Goal: Task Accomplishment & Management: Manage account settings

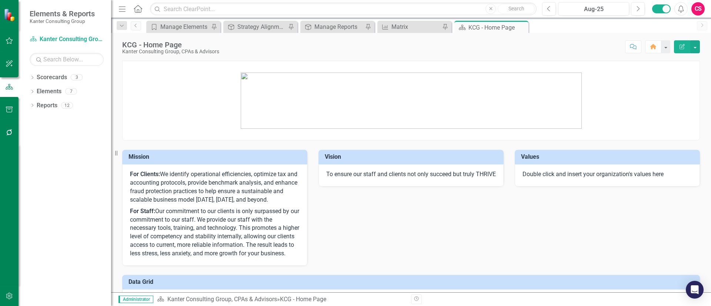
click at [12, 137] on button "button" at bounding box center [9, 133] width 17 height 16
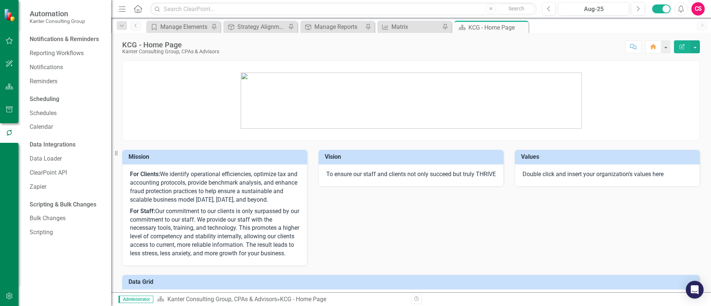
click at [59, 36] on div "Notifications & Reminders" at bounding box center [64, 39] width 69 height 9
click at [56, 52] on link "Reporting Workflows" at bounding box center [67, 53] width 74 height 9
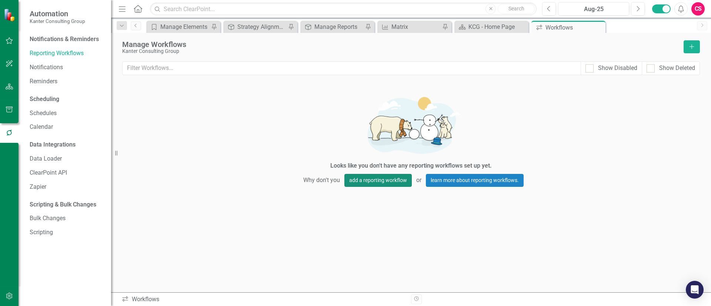
click at [390, 179] on button "add a reporting workflow" at bounding box center [377, 180] width 67 height 13
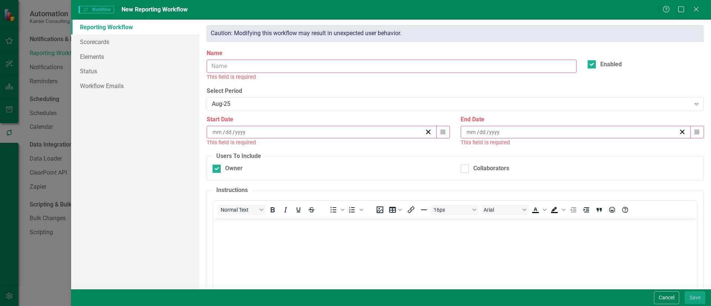
click at [391, 66] on input "Name" at bounding box center [392, 67] width 370 height 14
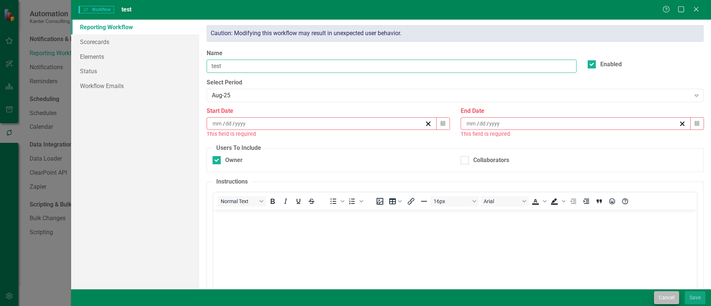
type input "test"
click at [658, 296] on button "Cancel" at bounding box center [666, 298] width 25 height 13
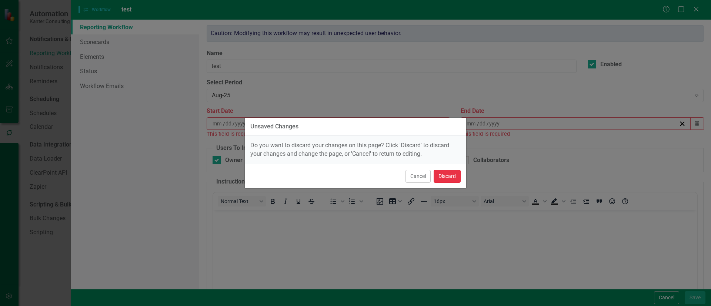
click at [453, 179] on button "Discard" at bounding box center [447, 176] width 27 height 13
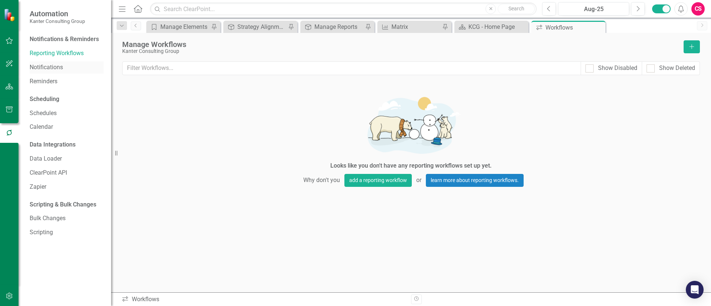
click at [59, 71] on link "Notifications" at bounding box center [67, 67] width 74 height 9
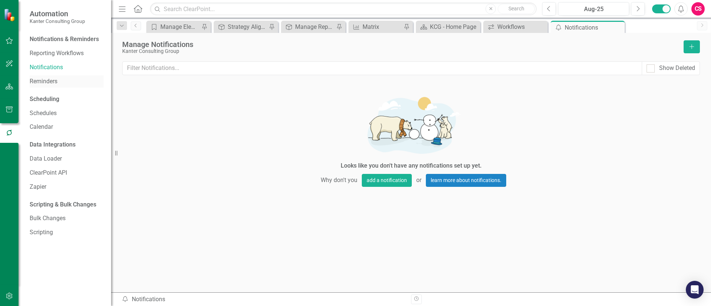
click at [58, 86] on link "Reminders" at bounding box center [67, 81] width 74 height 9
click at [54, 113] on link "Schedules" at bounding box center [67, 113] width 74 height 9
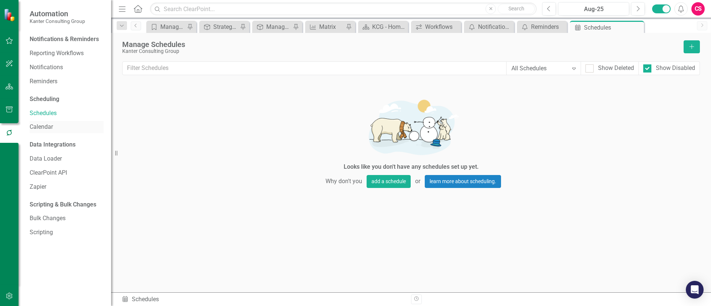
click at [56, 132] on div "Calendar" at bounding box center [67, 127] width 74 height 12
click at [11, 88] on icon "button" at bounding box center [10, 87] width 8 height 6
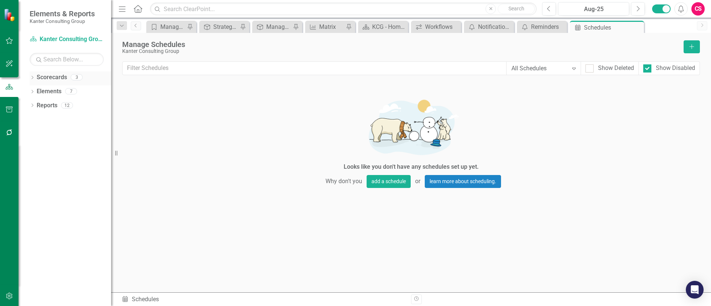
click at [33, 76] on div "Dropdown" at bounding box center [32, 78] width 5 height 6
click at [61, 103] on link "Atlantic TNG LLC" at bounding box center [76, 105] width 70 height 9
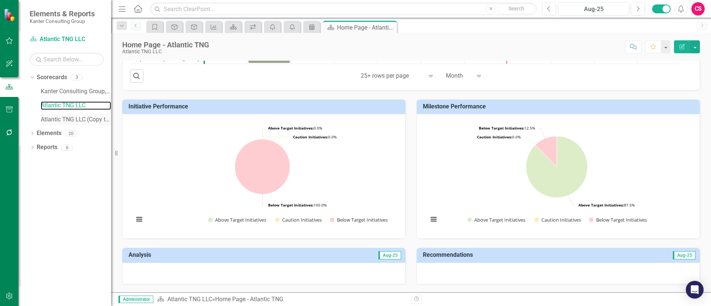
scroll to position [276, 0]
click at [89, 119] on link "Atlantic TNG LLC (Copy test)" at bounding box center [76, 120] width 70 height 9
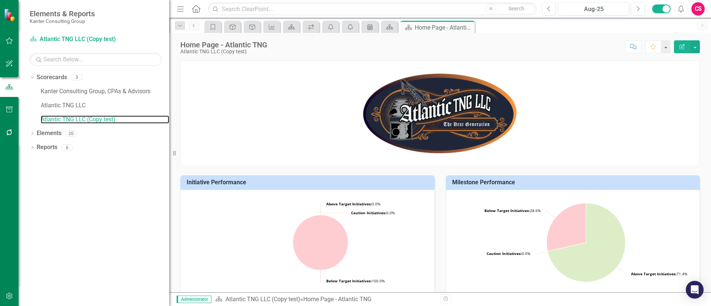
click at [169, 159] on div "Resize" at bounding box center [172, 153] width 6 height 306
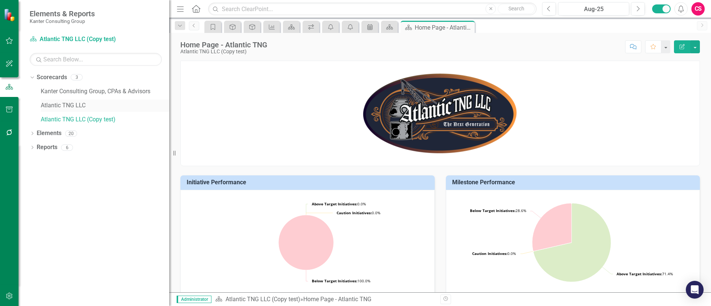
click at [85, 108] on link "Atlantic TNG LLC" at bounding box center [105, 105] width 129 height 9
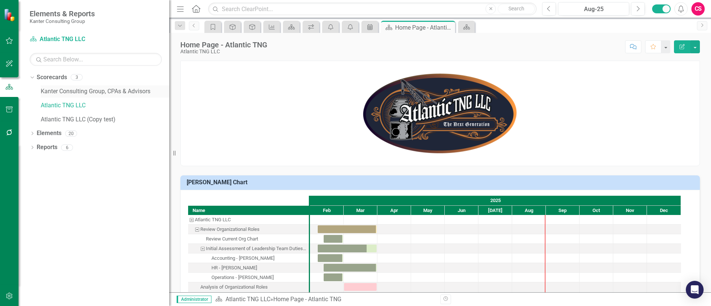
click at [88, 90] on link "Kanter Consulting Group, CPAs & Advisors" at bounding box center [105, 91] width 129 height 9
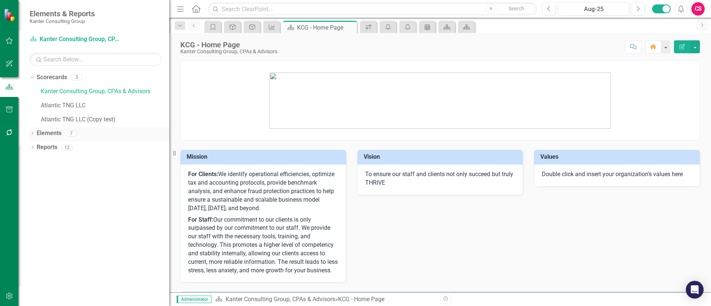
click at [60, 130] on link "Elements" at bounding box center [49, 133] width 25 height 9
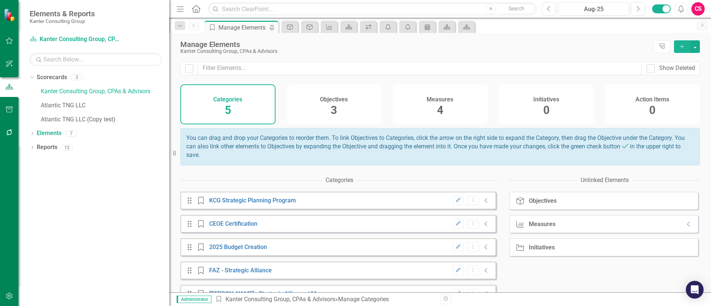
click at [317, 99] on div "Objectives 3" at bounding box center [334, 104] width 95 height 40
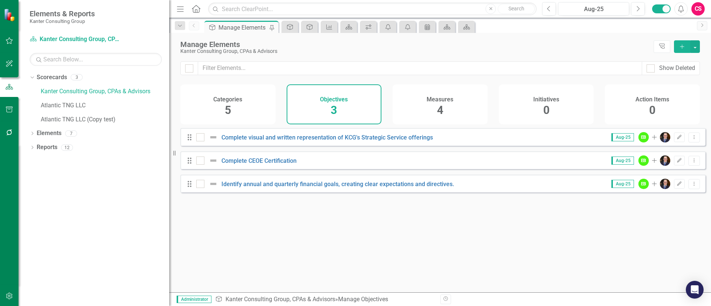
click at [415, 110] on div "Measures 4" at bounding box center [440, 104] width 95 height 40
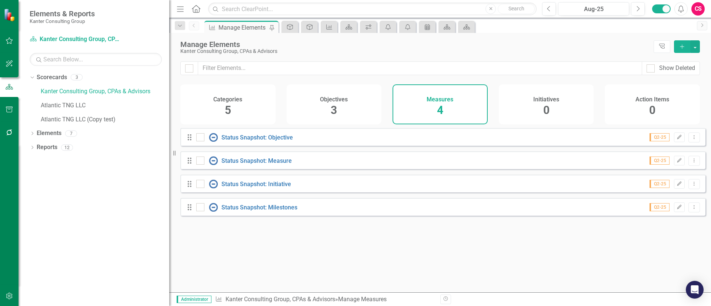
click at [344, 105] on div "Objectives 3" at bounding box center [334, 104] width 95 height 40
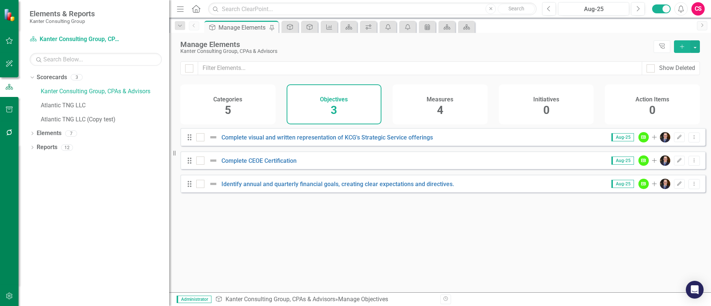
click at [446, 110] on div "Measures 4" at bounding box center [440, 104] width 95 height 40
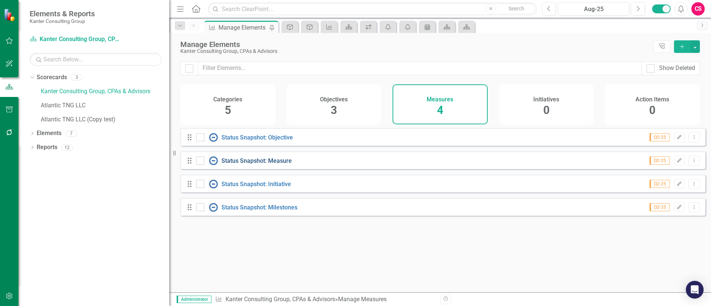
click at [262, 164] on link "Status Snapshot: Measure" at bounding box center [257, 160] width 70 height 7
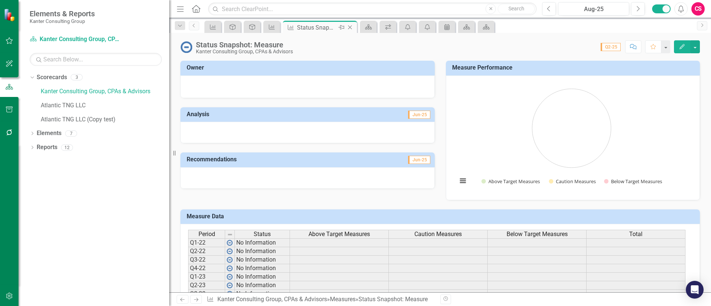
click at [352, 25] on icon "Close" at bounding box center [349, 27] width 7 height 6
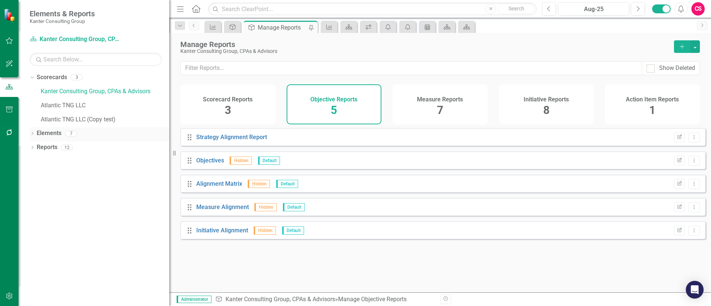
click at [54, 129] on link "Elements" at bounding box center [49, 133] width 25 height 9
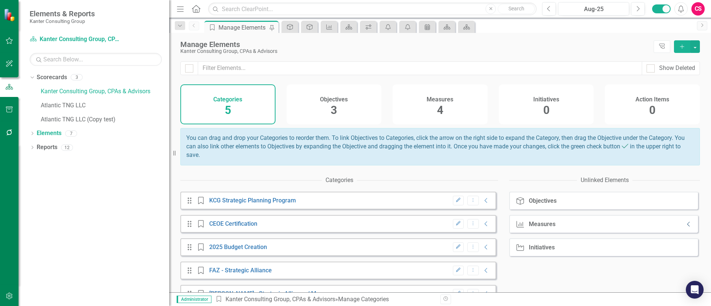
click at [685, 227] on icon "Collapse" at bounding box center [688, 225] width 7 height 6
click at [516, 108] on div "Initiatives 0" at bounding box center [546, 104] width 95 height 40
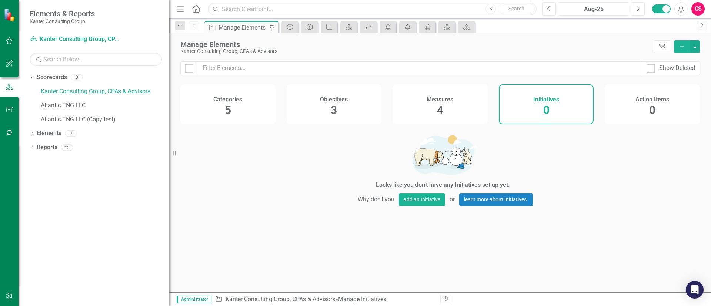
click at [445, 116] on div "Measures 4" at bounding box center [440, 104] width 95 height 40
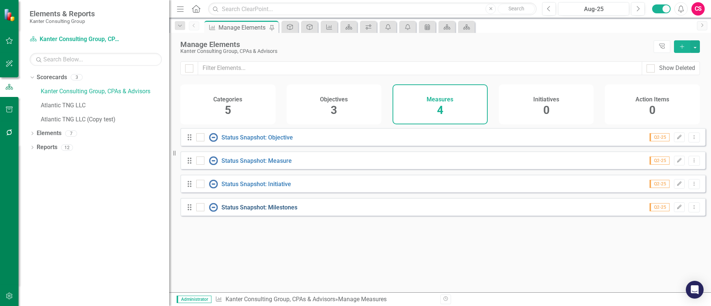
click at [276, 211] on link "Status Snapshot: Milestones" at bounding box center [260, 207] width 76 height 7
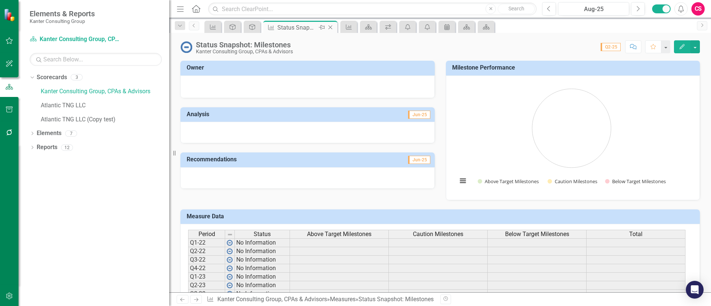
click at [332, 29] on icon at bounding box center [331, 28] width 4 height 4
click at [67, 91] on link "Kanter Consulting Group, CPAs & Advisors" at bounding box center [105, 91] width 129 height 9
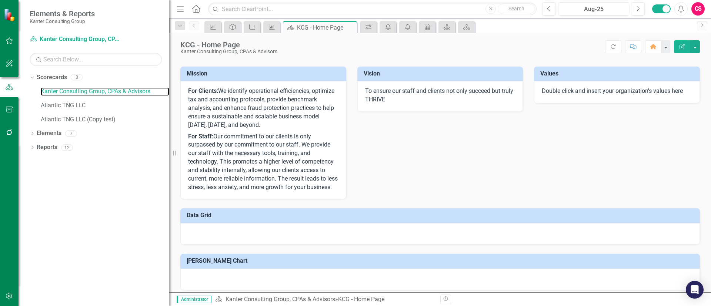
scroll to position [97, 0]
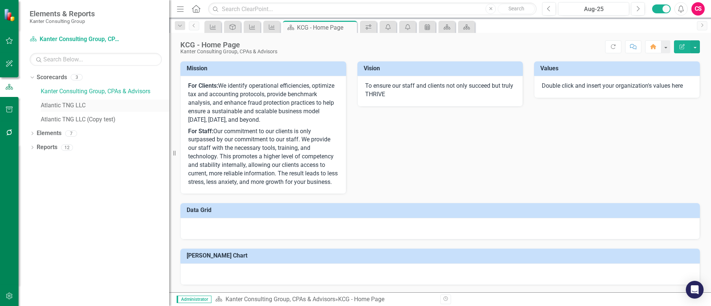
click at [60, 106] on link "Atlantic TNG LLC" at bounding box center [105, 105] width 129 height 9
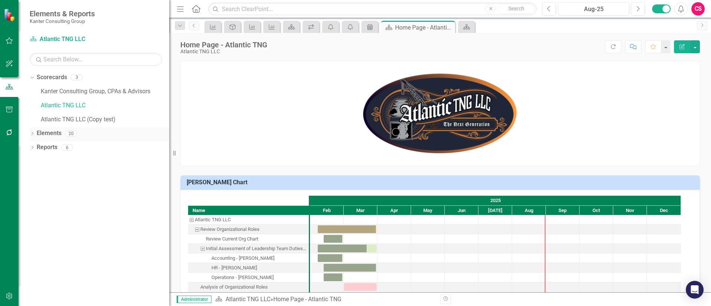
click at [55, 131] on link "Elements" at bounding box center [49, 133] width 25 height 9
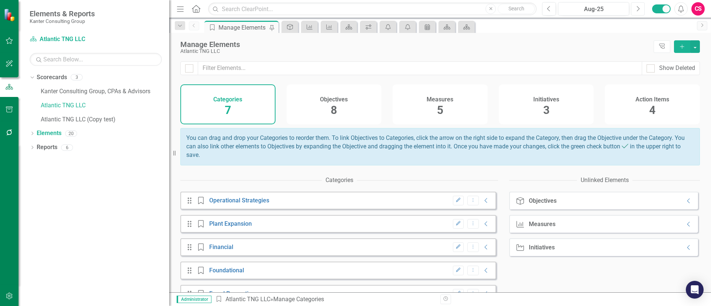
click at [631, 9] on button "Next" at bounding box center [638, 8] width 14 height 13
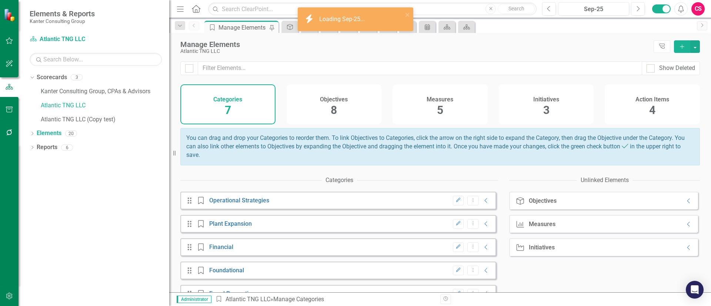
click at [420, 105] on div "Measures 5" at bounding box center [440, 104] width 95 height 40
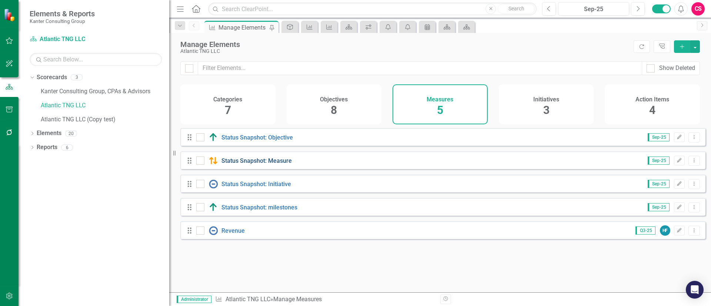
click at [247, 164] on link "Status Snapshot: Measure" at bounding box center [257, 160] width 70 height 7
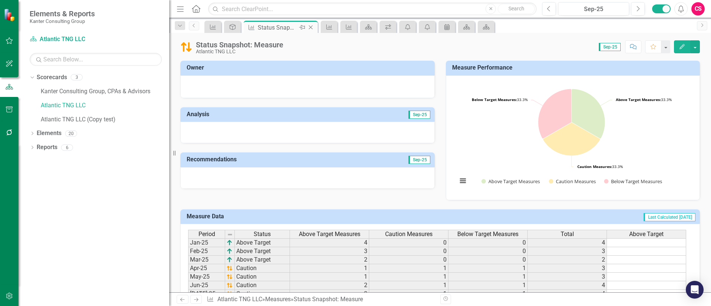
click at [311, 28] on icon "Close" at bounding box center [310, 27] width 7 height 6
click at [53, 102] on link "Atlantic TNG LLC" at bounding box center [105, 105] width 129 height 9
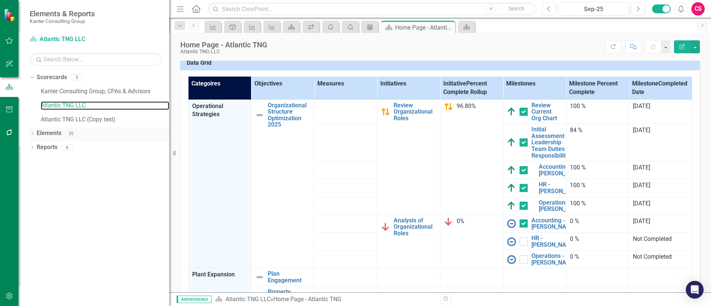
scroll to position [515, 0]
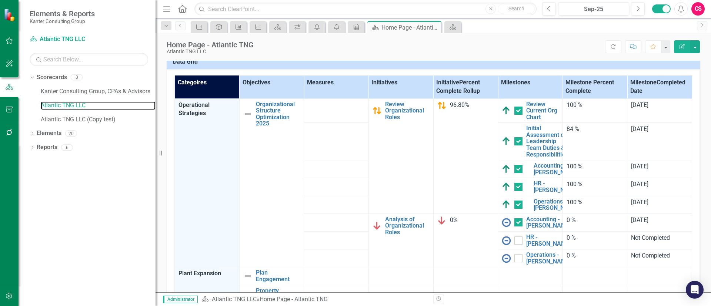
drag, startPoint x: 174, startPoint y: 153, endPoint x: 146, endPoint y: 154, distance: 28.2
click at [156, 154] on div "Resize" at bounding box center [159, 153] width 6 height 306
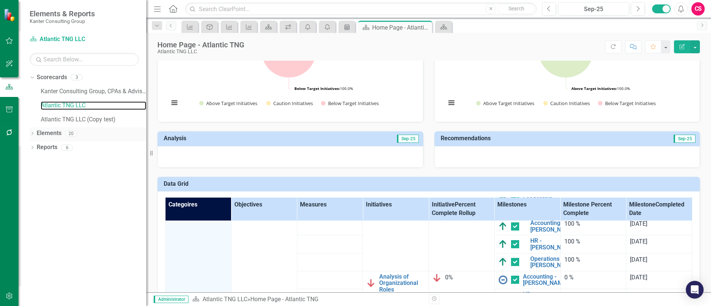
scroll to position [392, 0]
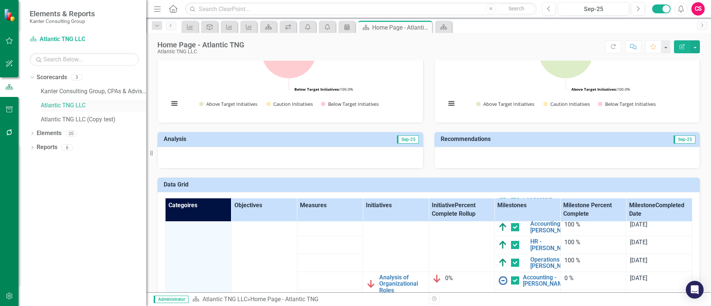
click at [62, 105] on link "Atlantic TNG LLC" at bounding box center [94, 105] width 106 height 9
click at [52, 134] on link "Elements" at bounding box center [49, 133] width 25 height 9
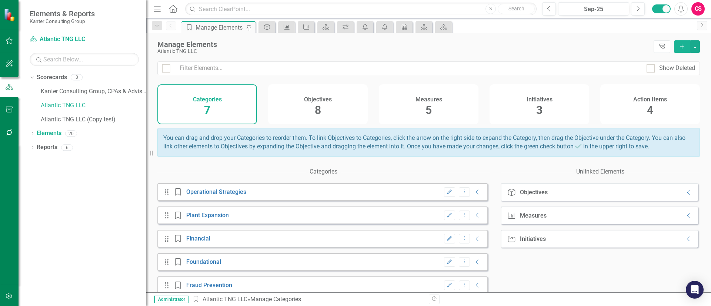
click at [442, 112] on div "Measures 5" at bounding box center [429, 104] width 100 height 40
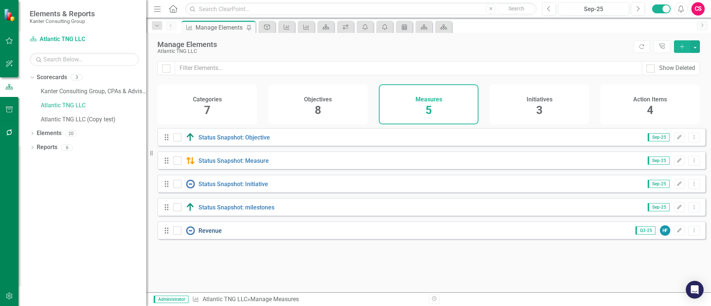
click at [212, 234] on link "Revenue" at bounding box center [210, 230] width 23 height 7
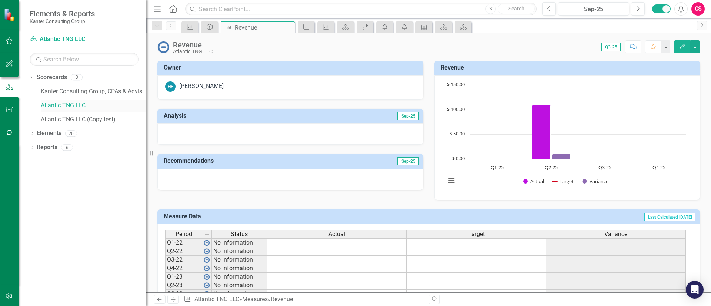
click at [62, 107] on link "Atlantic TNG LLC" at bounding box center [94, 105] width 106 height 9
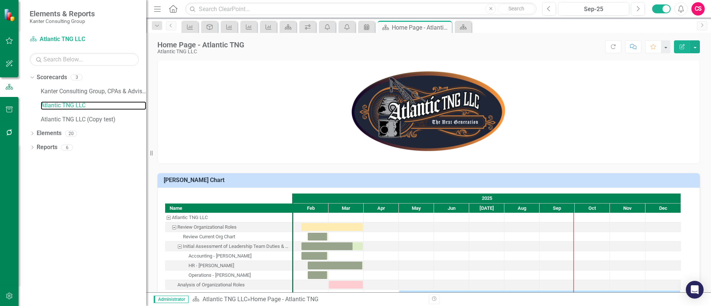
scroll to position [1, 0]
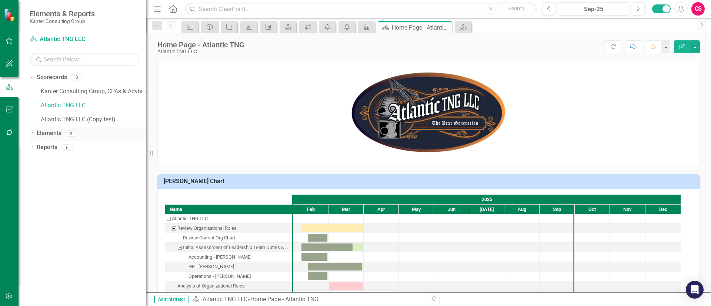
click at [42, 130] on link "Elements" at bounding box center [49, 133] width 25 height 9
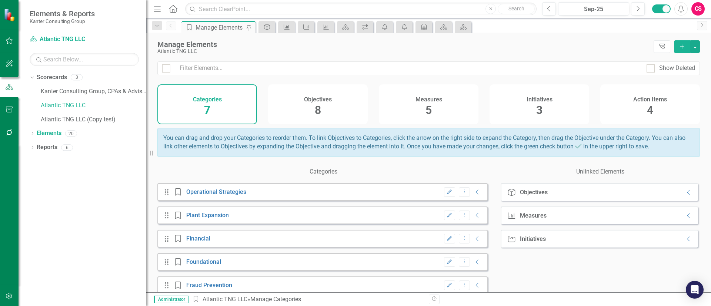
click at [511, 110] on div "Initiatives 3" at bounding box center [540, 104] width 100 height 40
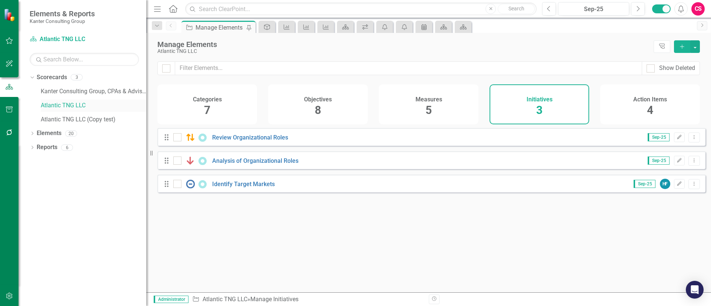
click at [56, 104] on link "Atlantic TNG LLC" at bounding box center [94, 105] width 106 height 9
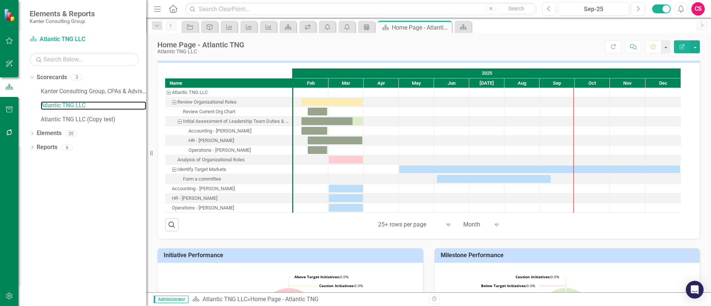
scroll to position [129, 0]
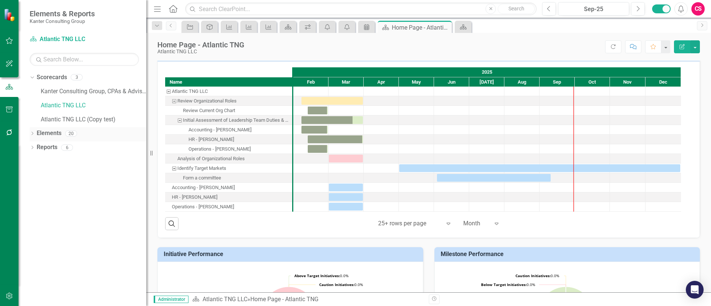
click at [56, 131] on link "Elements" at bounding box center [49, 133] width 25 height 9
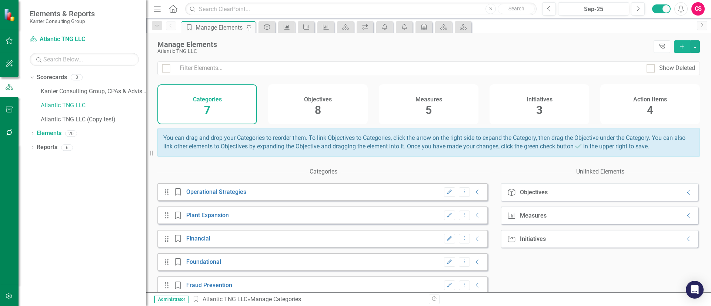
click at [513, 116] on div "Initiatives 3" at bounding box center [540, 104] width 100 height 40
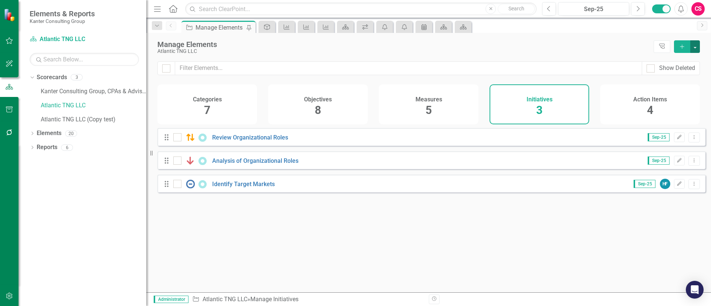
click at [697, 46] on button "button" at bounding box center [695, 46] width 10 height 13
click at [696, 40] on button "button" at bounding box center [695, 46] width 10 height 13
